Goal: Navigation & Orientation: Understand site structure

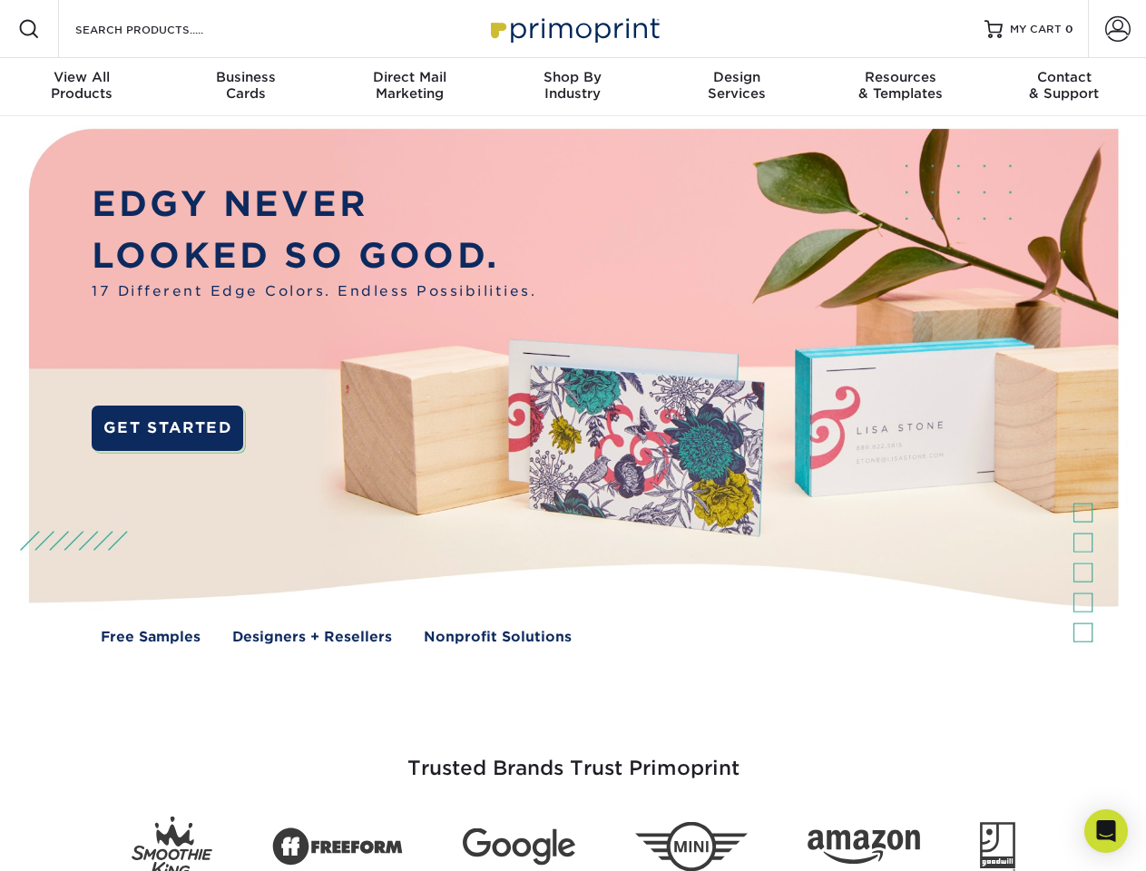
click at [573, 436] on img at bounding box center [572, 399] width 1134 height 567
click at [29, 29] on span at bounding box center [29, 29] width 22 height 22
click at [1117, 29] on span at bounding box center [1117, 28] width 25 height 25
click at [82, 87] on div "View All Products" at bounding box center [81, 85] width 163 height 33
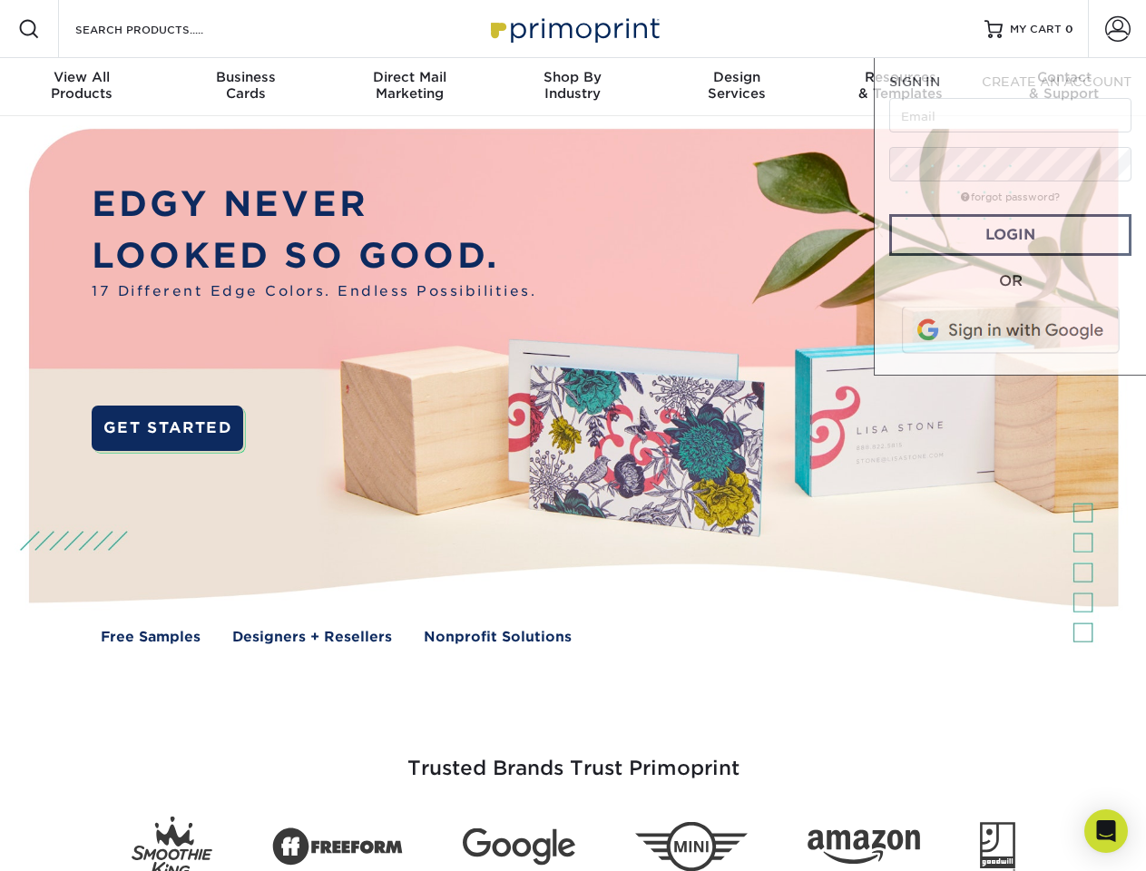
click at [245, 87] on div "Business Cards" at bounding box center [244, 85] width 163 height 33
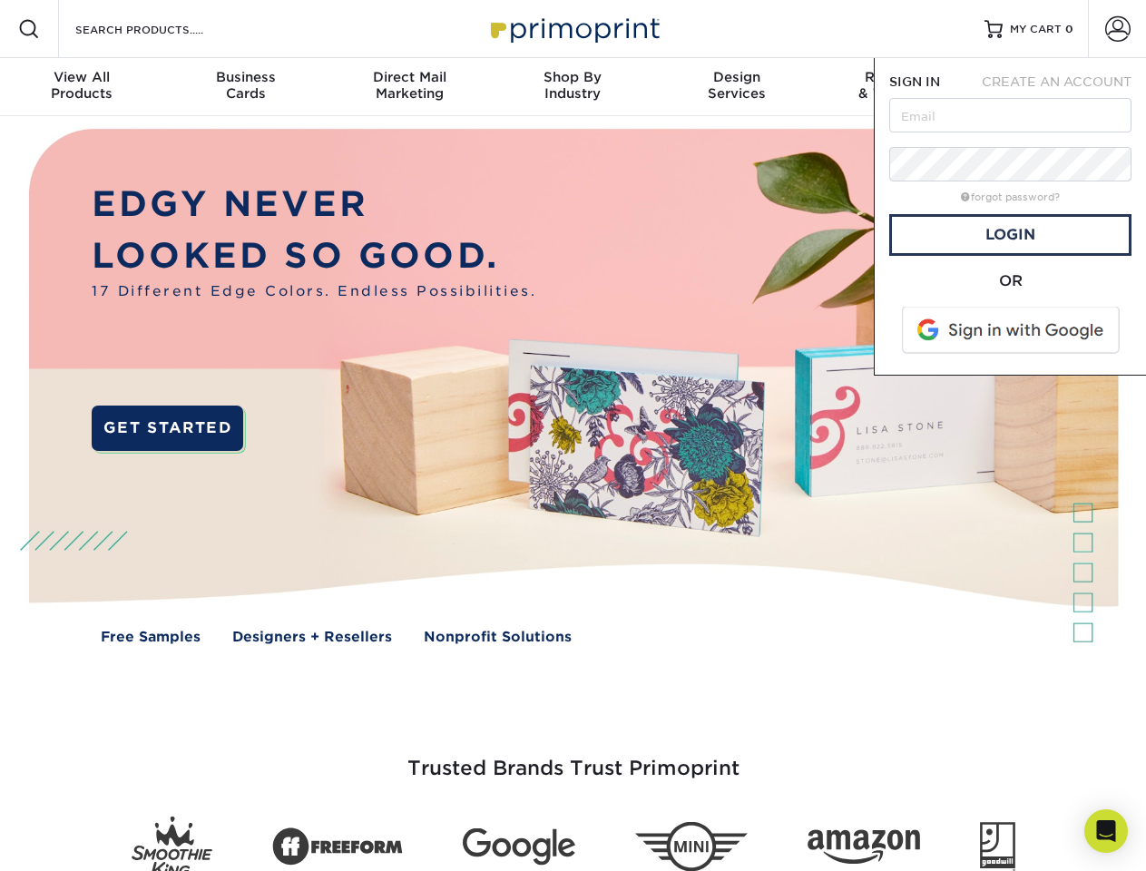
click at [409, 87] on div "Direct Mail Marketing" at bounding box center [409, 85] width 163 height 33
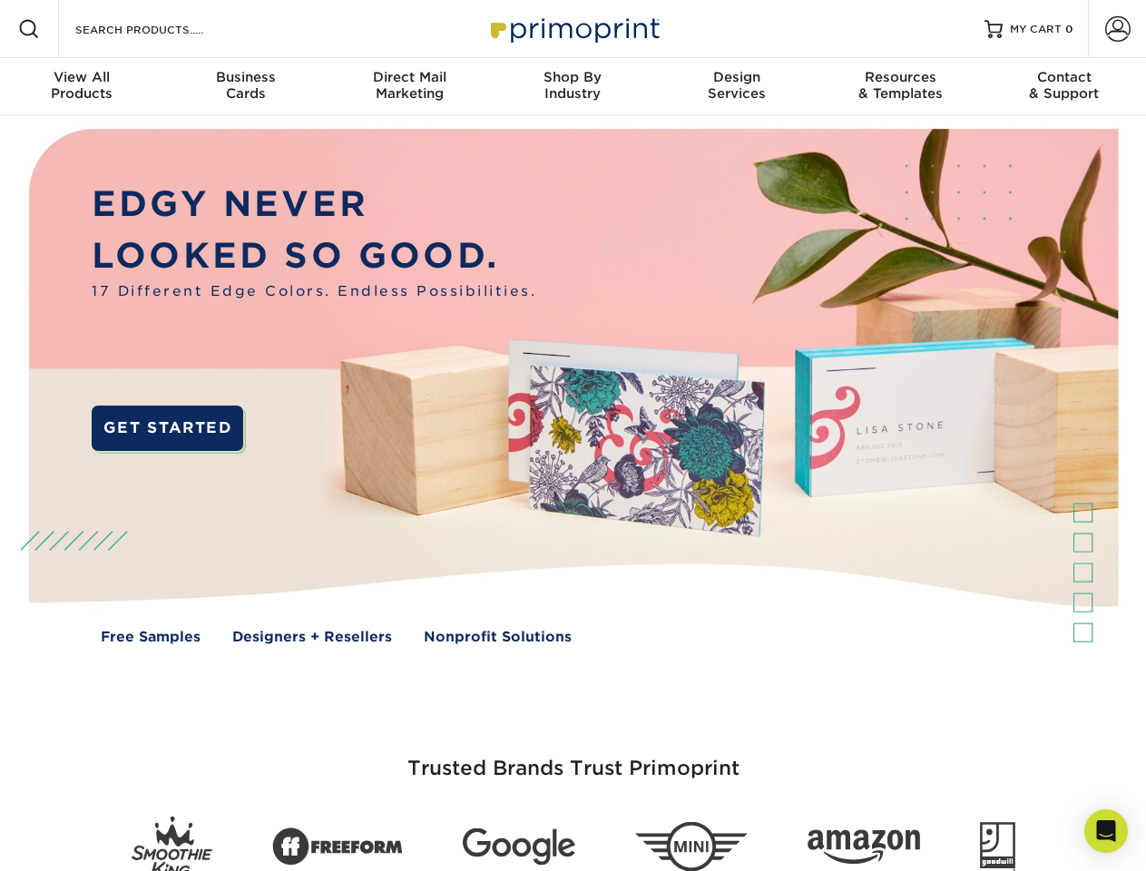
click at [573, 87] on div "Shop By Industry" at bounding box center [572, 85] width 163 height 33
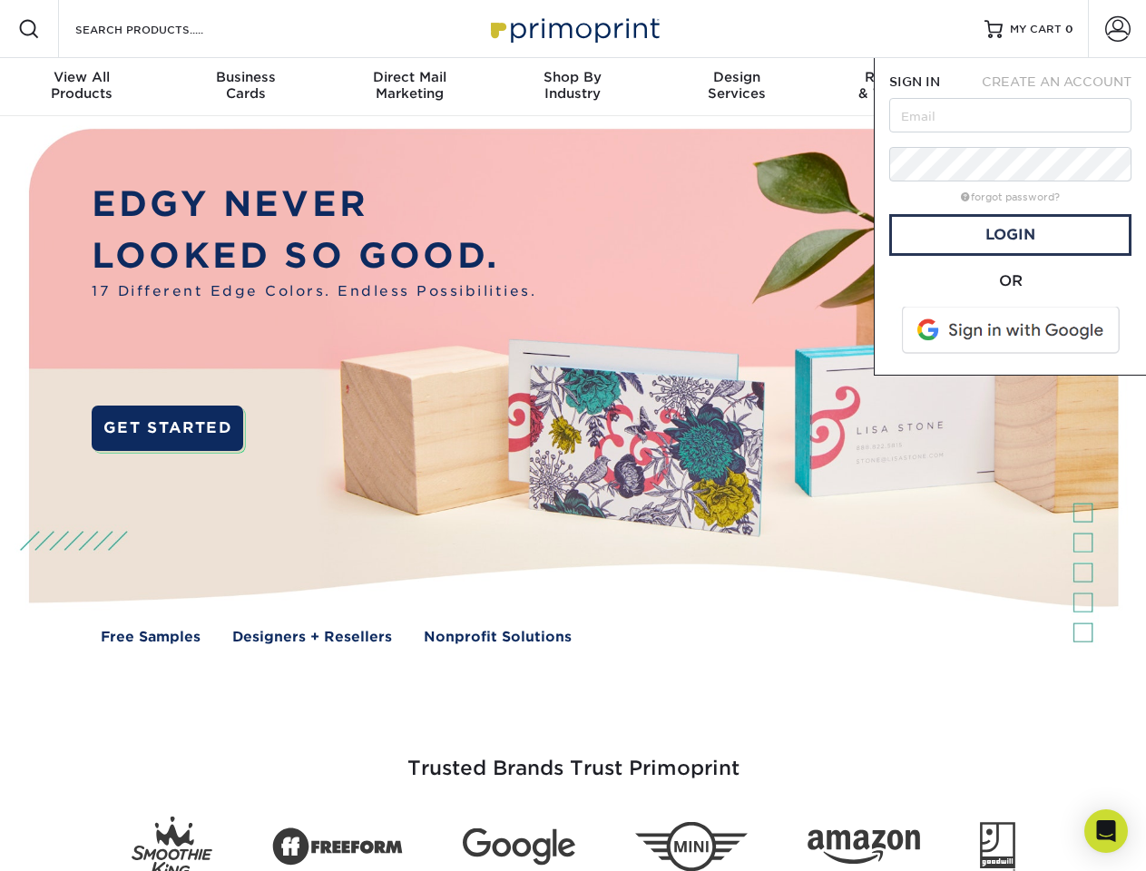
click at [737, 87] on div "Design Services" at bounding box center [736, 85] width 163 height 33
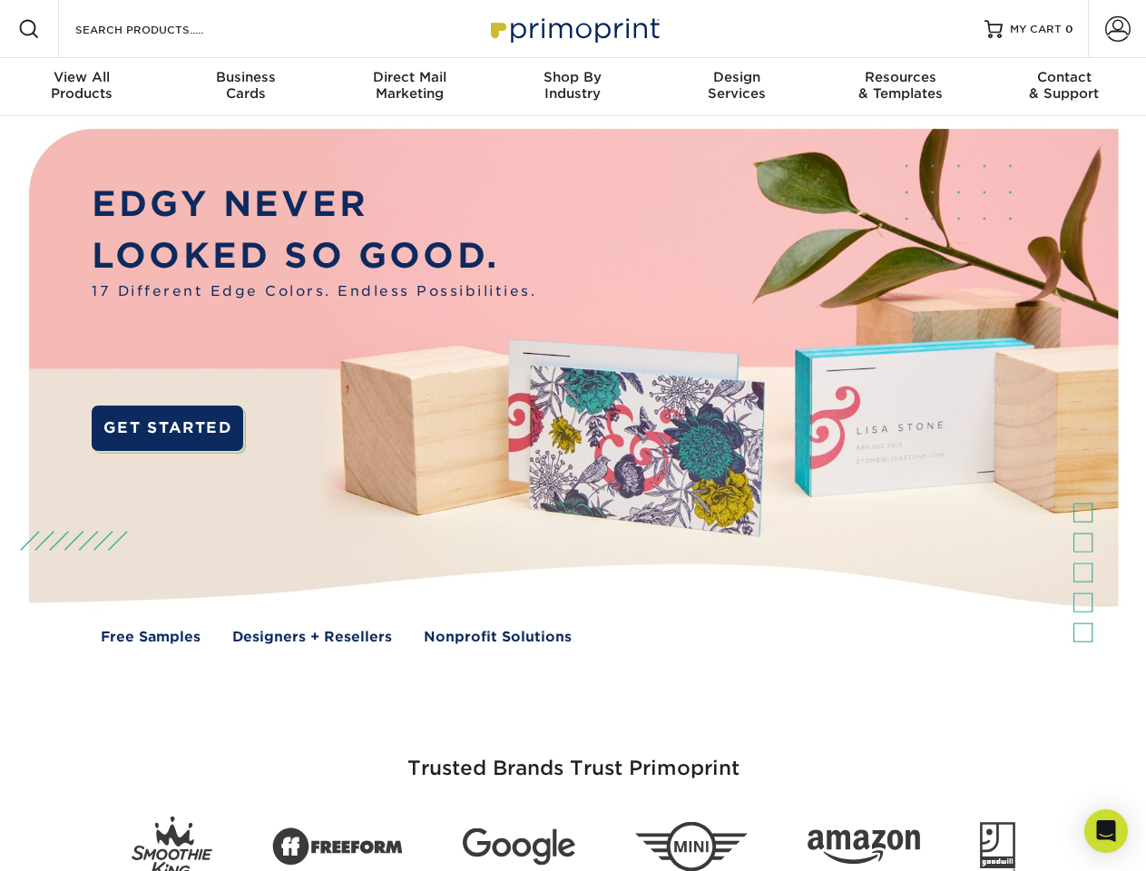
click at [900, 87] on span "SIGN IN" at bounding box center [914, 81] width 51 height 15
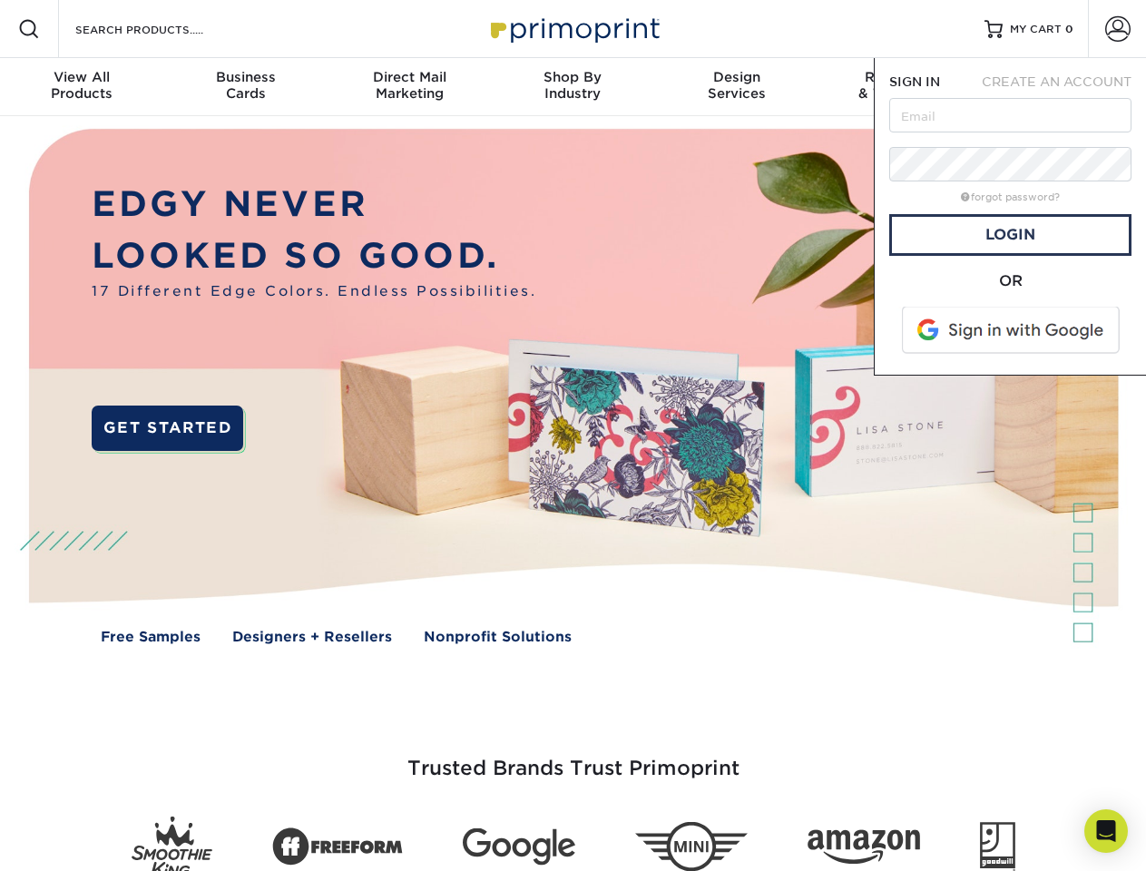
click at [1065, 87] on div "Contact & Support" at bounding box center [1064, 85] width 163 height 33
